Goal: Feedback & Contribution: Leave review/rating

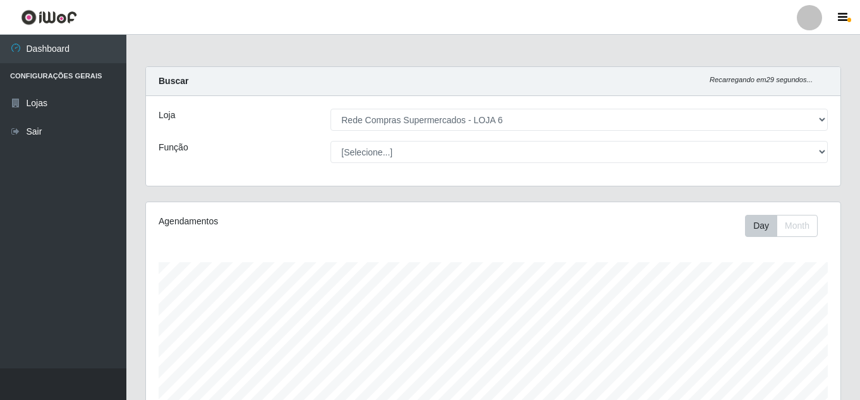
select select "398"
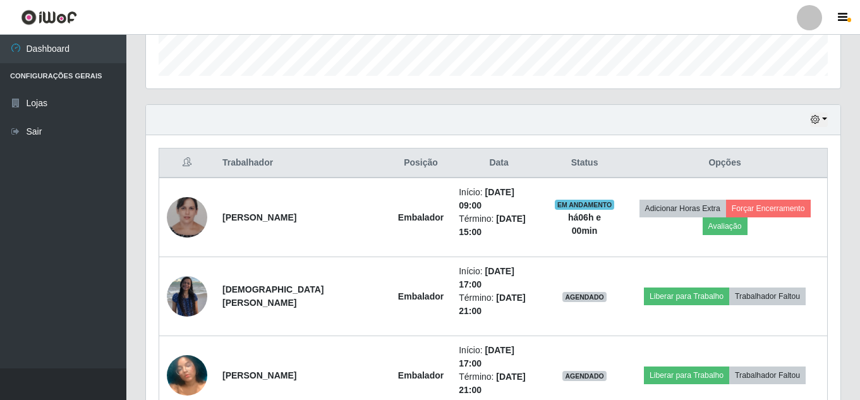
scroll to position [379, 0]
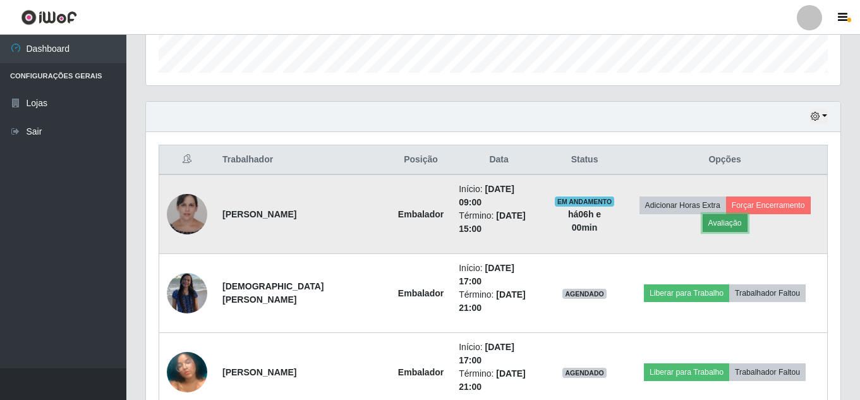
click at [726, 225] on button "Avaliação" at bounding box center [724, 223] width 45 height 18
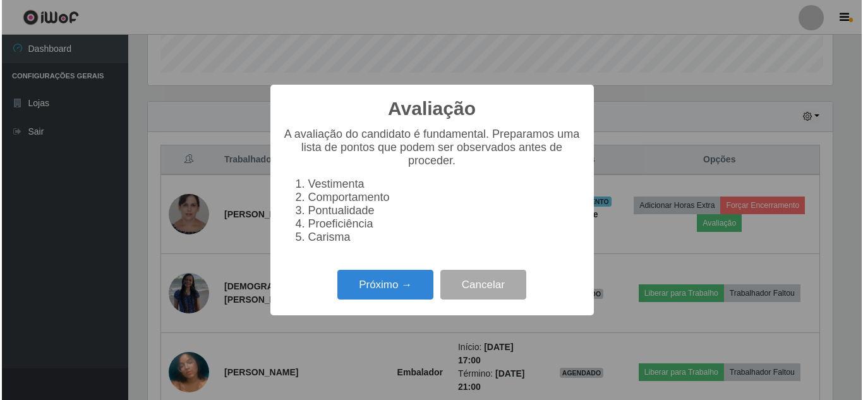
scroll to position [262, 688]
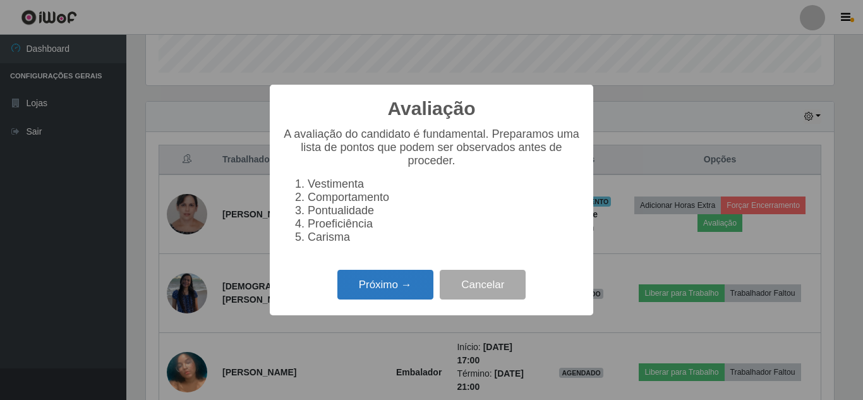
click at [393, 297] on button "Próximo →" at bounding box center [385, 285] width 96 height 30
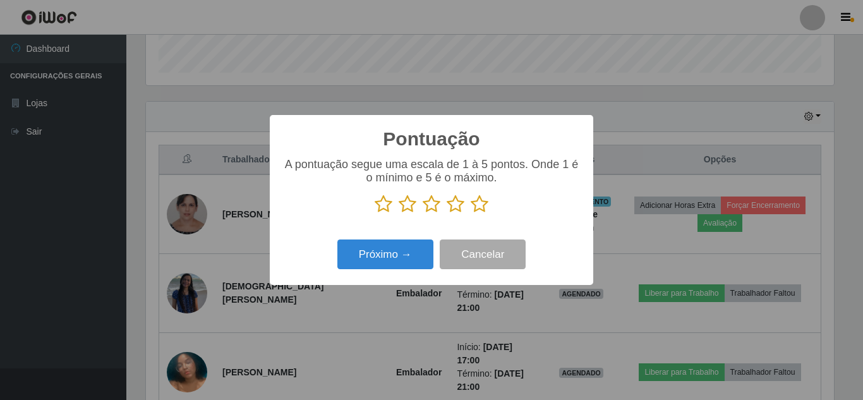
drag, startPoint x: 476, startPoint y: 203, endPoint x: 474, endPoint y: 214, distance: 10.8
click at [476, 203] on icon at bounding box center [480, 204] width 18 height 19
click at [471, 213] on input "radio" at bounding box center [471, 213] width 0 height 0
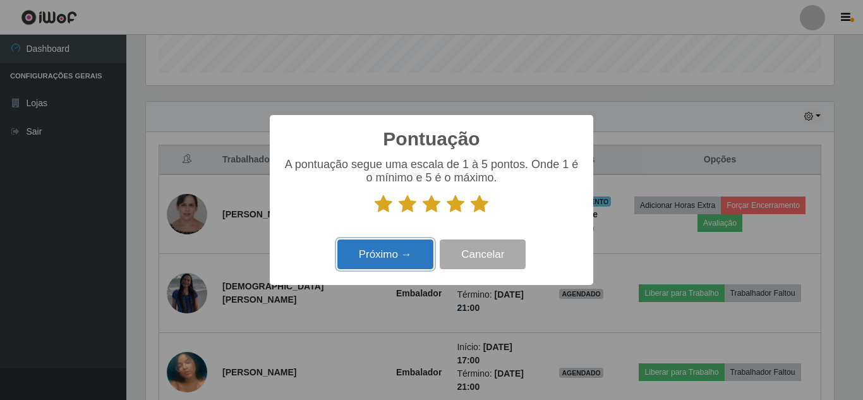
click at [400, 256] on button "Próximo →" at bounding box center [385, 254] width 96 height 30
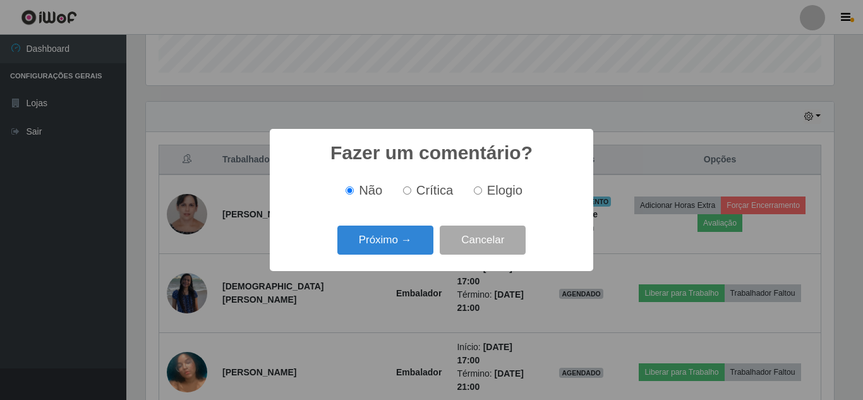
click at [481, 192] on input "Elogio" at bounding box center [478, 190] width 8 height 8
radio input "true"
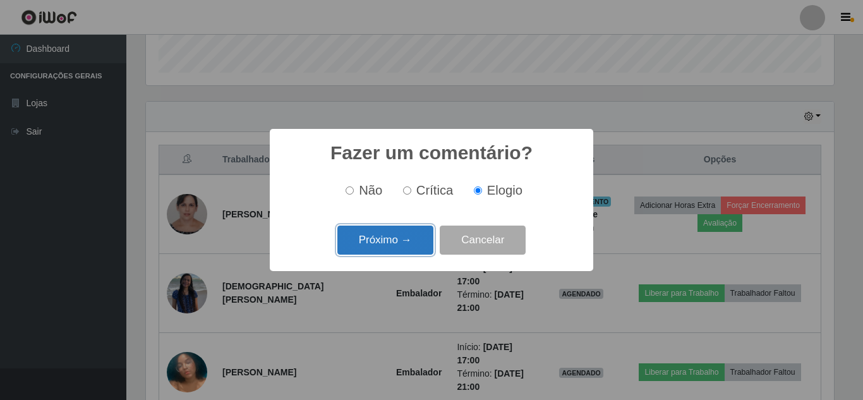
click at [402, 251] on button "Próximo →" at bounding box center [385, 240] width 96 height 30
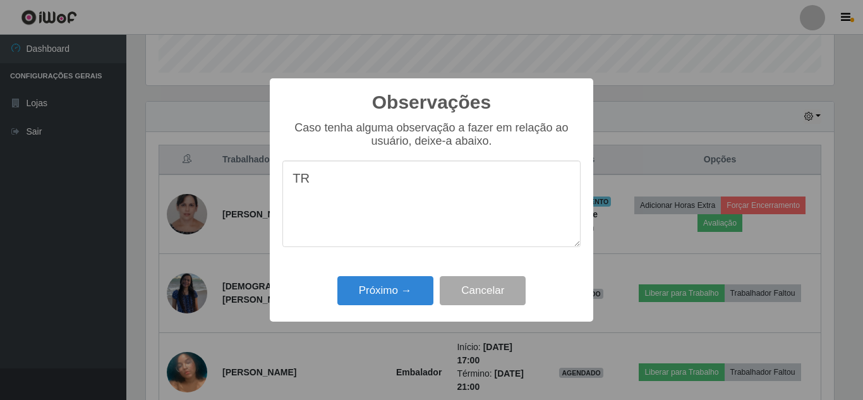
type textarea "T"
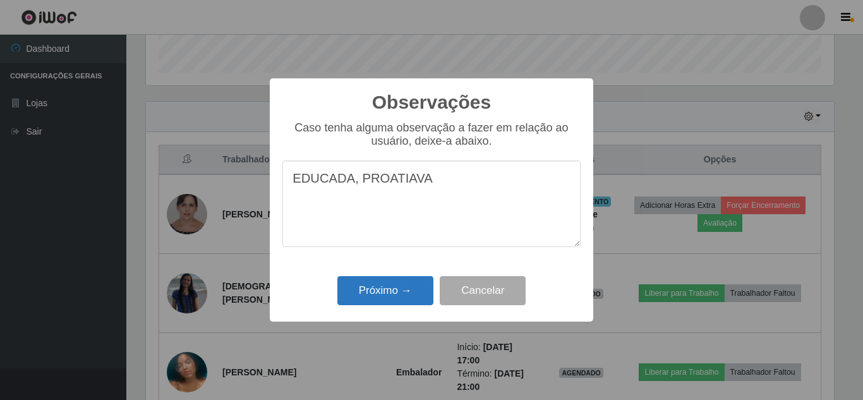
type textarea "EDUCADA, PROATIAVA"
click at [393, 285] on button "Próximo →" at bounding box center [385, 291] width 96 height 30
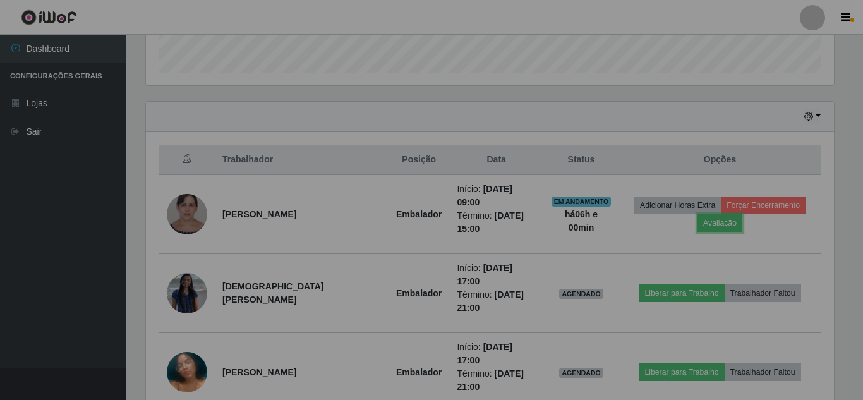
scroll to position [262, 694]
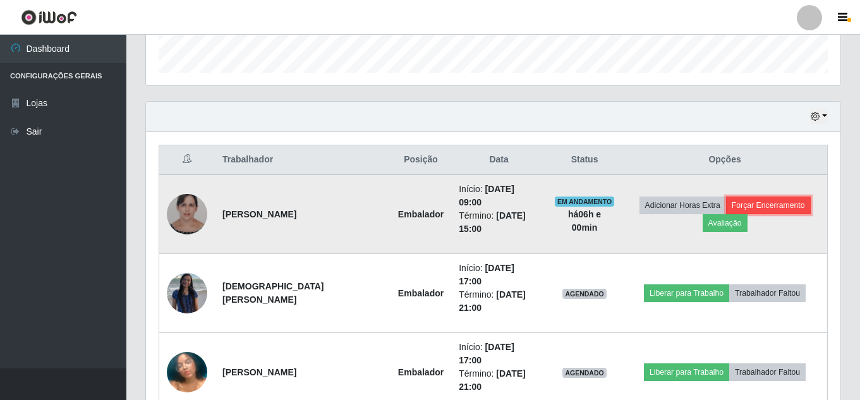
click at [790, 200] on button "Forçar Encerramento" at bounding box center [768, 205] width 85 height 18
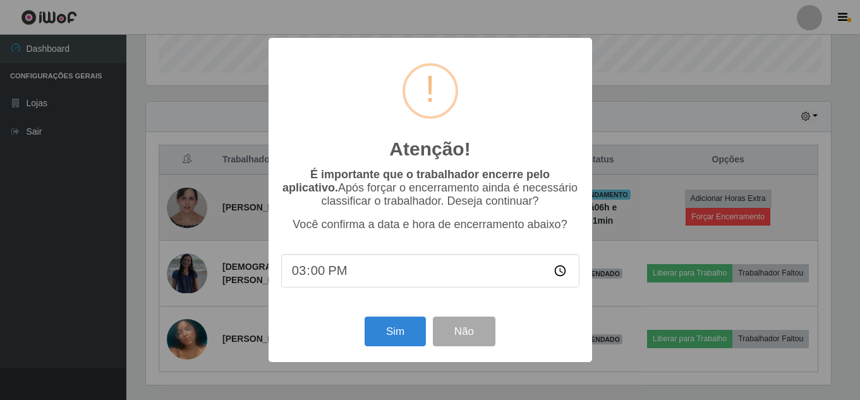
scroll to position [262, 688]
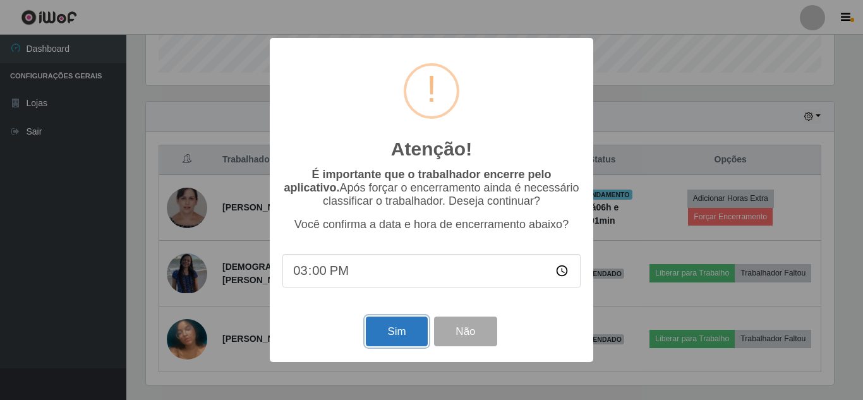
click at [403, 341] on button "Sim" at bounding box center [396, 331] width 61 height 30
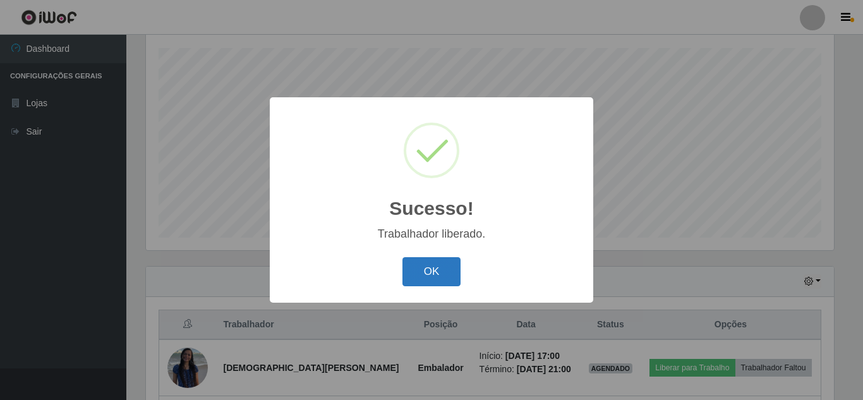
click at [429, 269] on button "OK" at bounding box center [431, 272] width 59 height 30
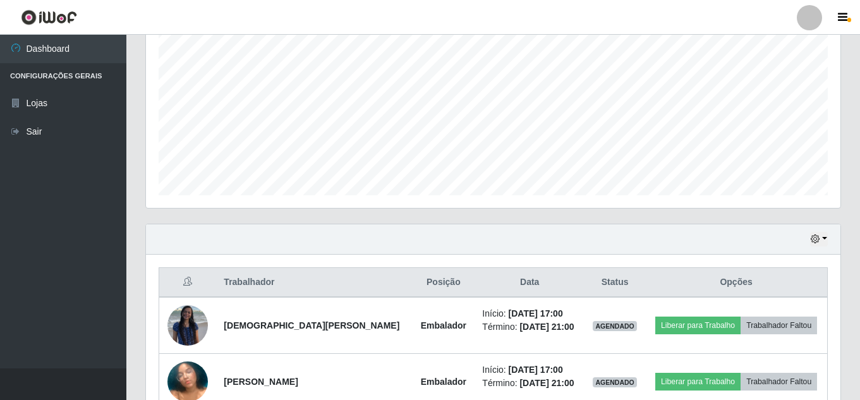
scroll to position [327, 0]
